Goal: Task Accomplishment & Management: Manage account settings

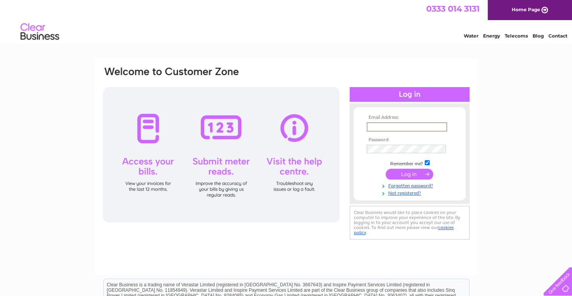
click at [421, 124] on input "text" at bounding box center [406, 126] width 80 height 9
type input "[EMAIL_ADDRESS][DOMAIN_NAME]"
click at [410, 177] on input "submit" at bounding box center [409, 174] width 48 height 11
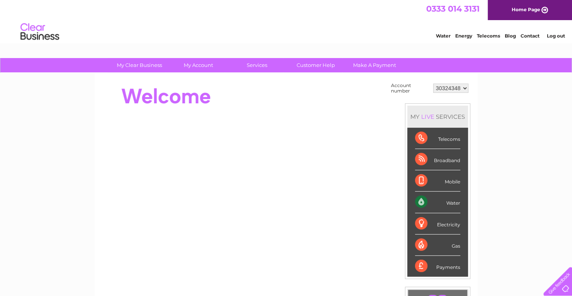
click at [508, 13] on link "Home Page" at bounding box center [529, 10] width 84 height 20
click at [554, 34] on link "Log out" at bounding box center [555, 36] width 18 height 6
